Goal: Task Accomplishment & Management: Complete application form

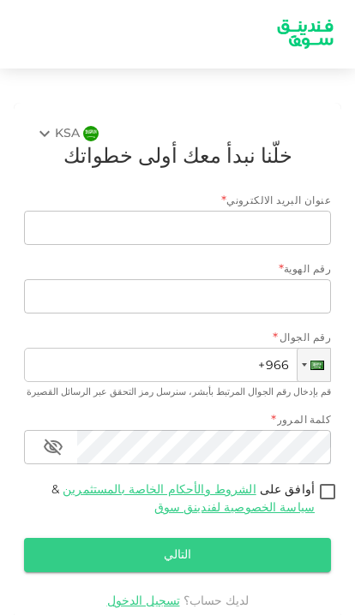
click at [58, 129] on div "KSA" at bounding box center [56, 133] width 45 height 21
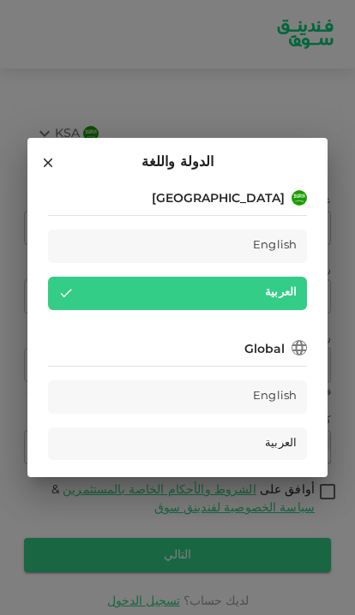
click at [153, 283] on div "العربية" at bounding box center [177, 293] width 259 height 33
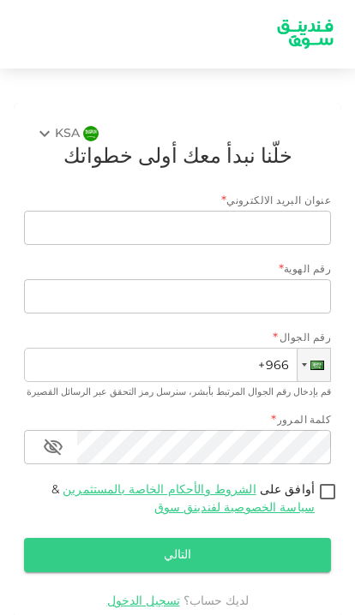
click at [51, 131] on icon at bounding box center [44, 133] width 21 height 21
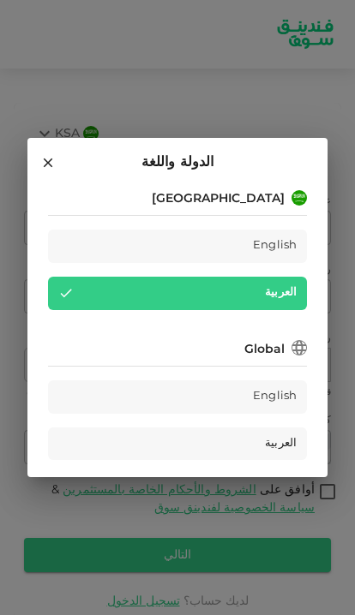
click at [51, 147] on h2 "الدولة واللغة" at bounding box center [177, 163] width 300 height 50
click at [50, 147] on h2 "الدولة واللغة" at bounding box center [177, 163] width 300 height 50
click at [74, 170] on div "الدولة واللغة" at bounding box center [177, 163] width 259 height 22
click at [51, 157] on icon at bounding box center [47, 162] width 15 height 15
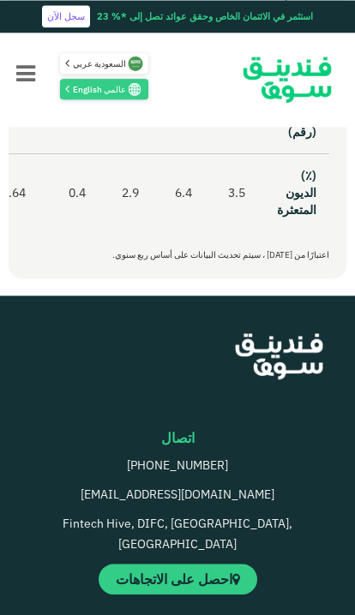
scroll to position [870, 0]
